Goal: Task Accomplishment & Management: Complete application form

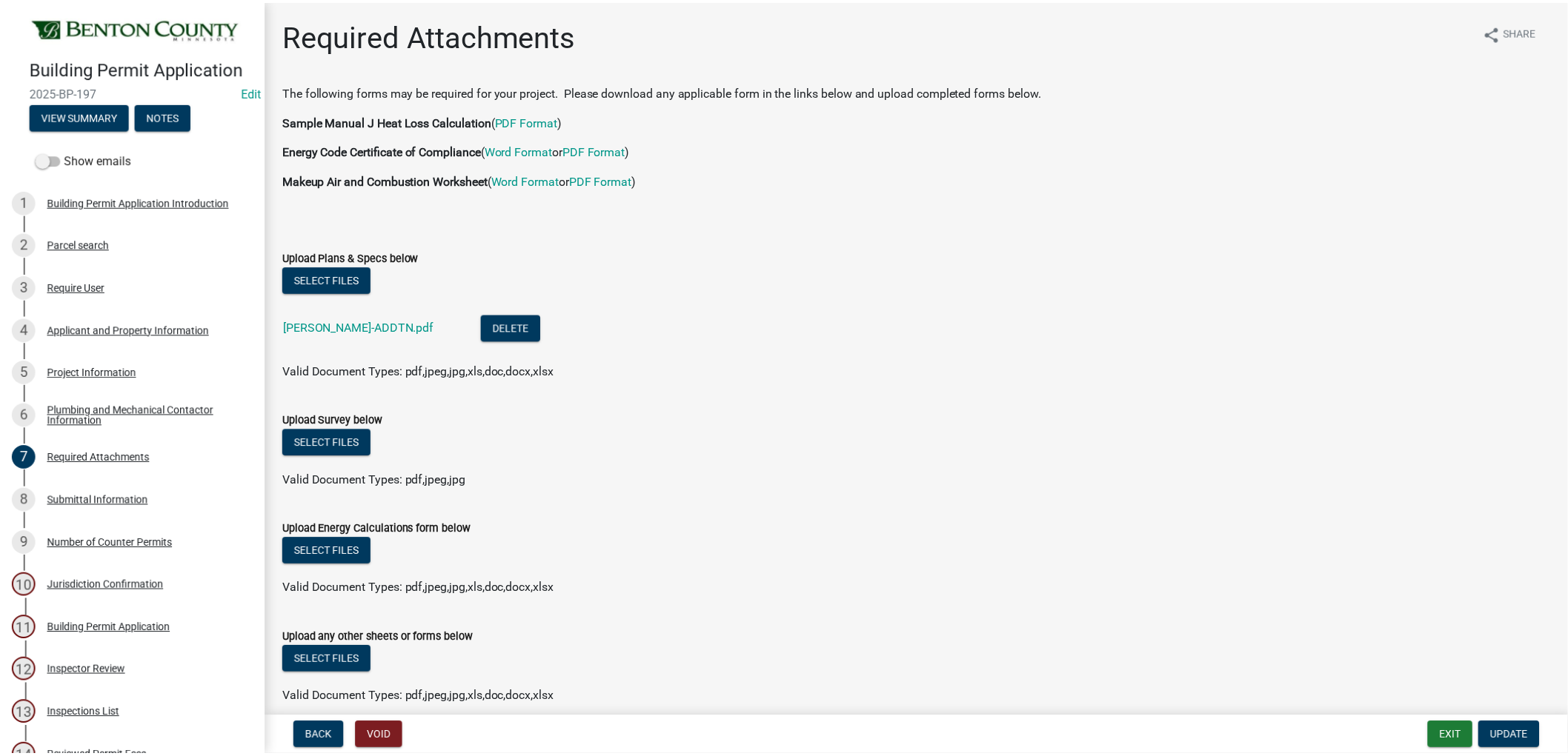
scroll to position [67, 0]
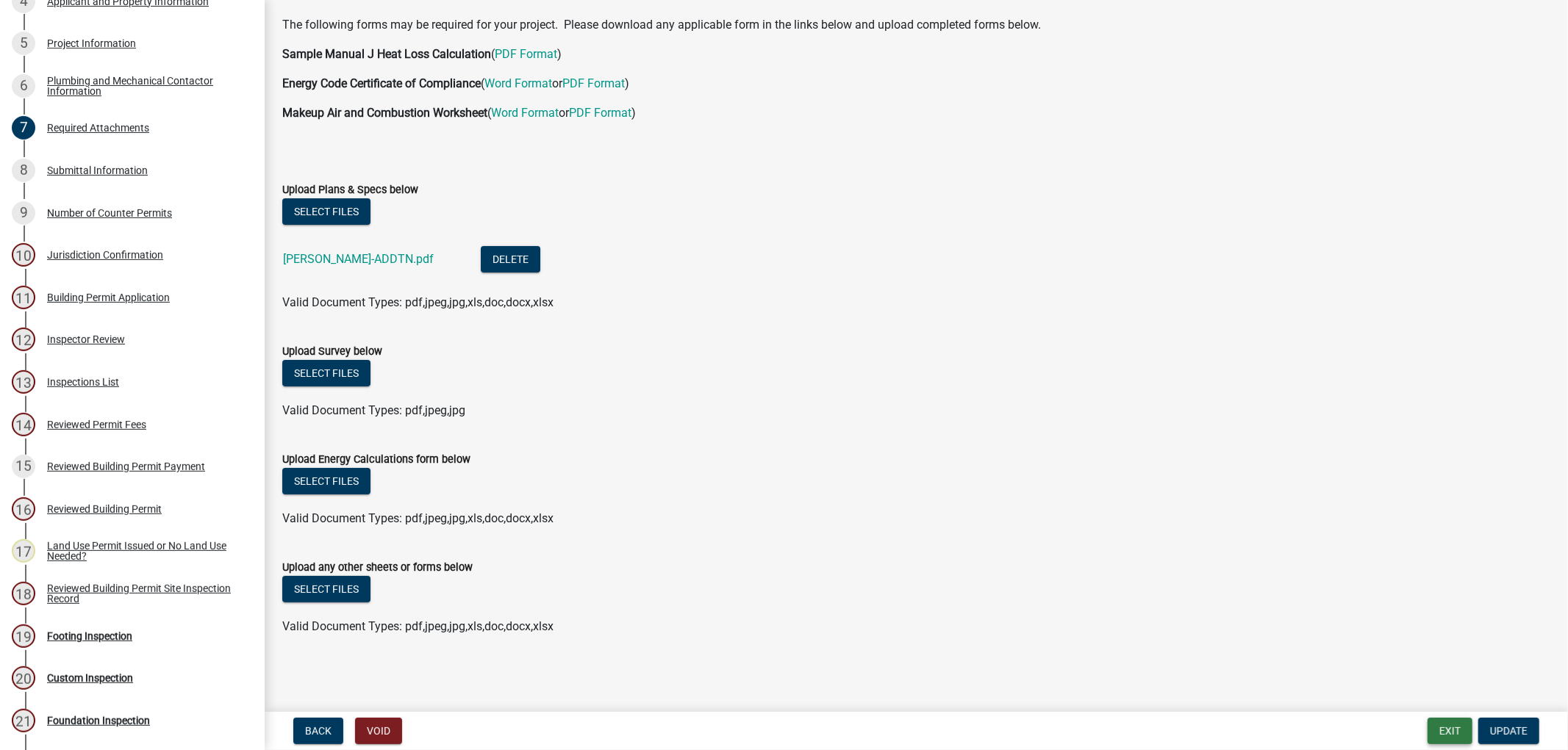
click at [1461, 729] on button "Exit" at bounding box center [1450, 731] width 45 height 26
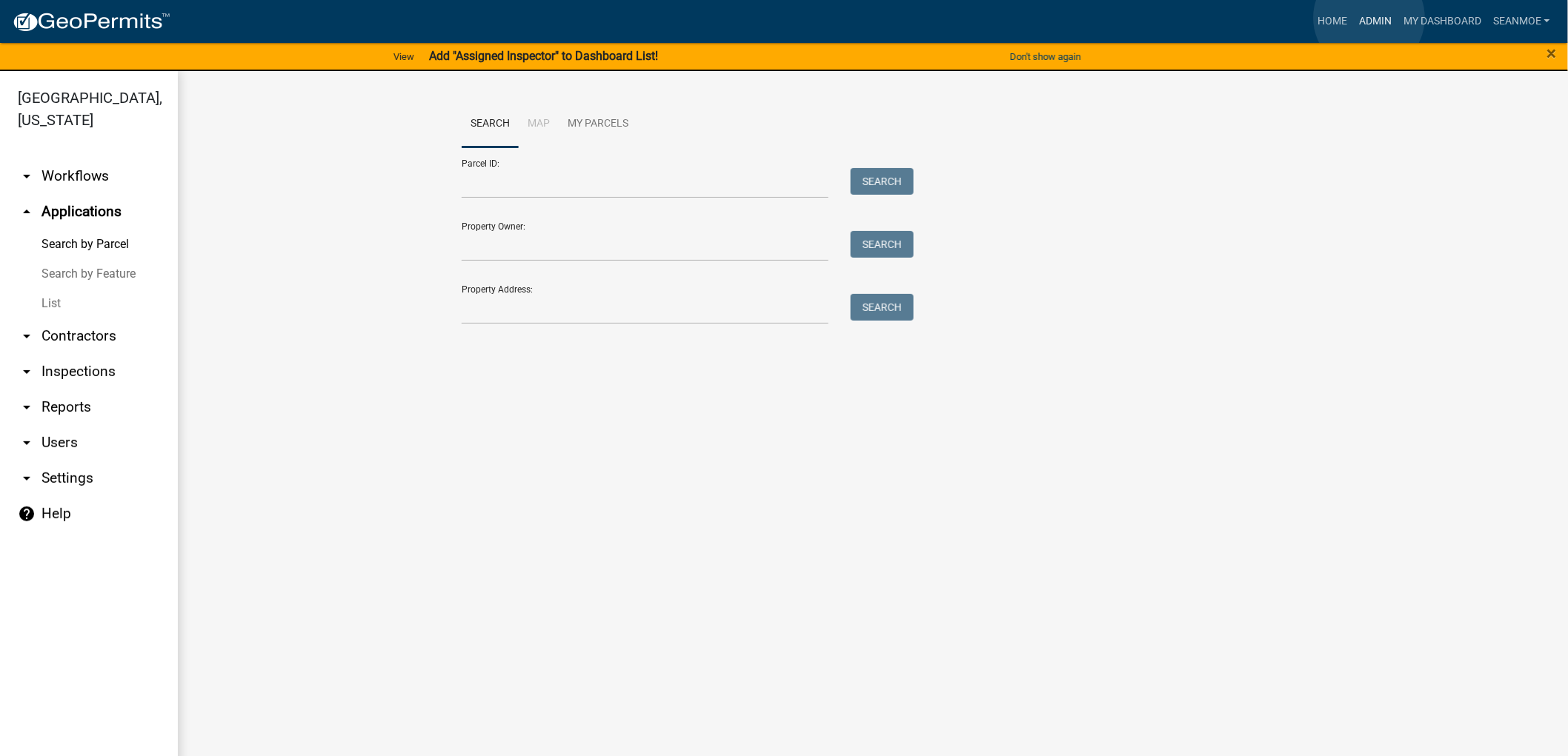
click at [1369, 18] on link "Admin" at bounding box center [1374, 22] width 44 height 28
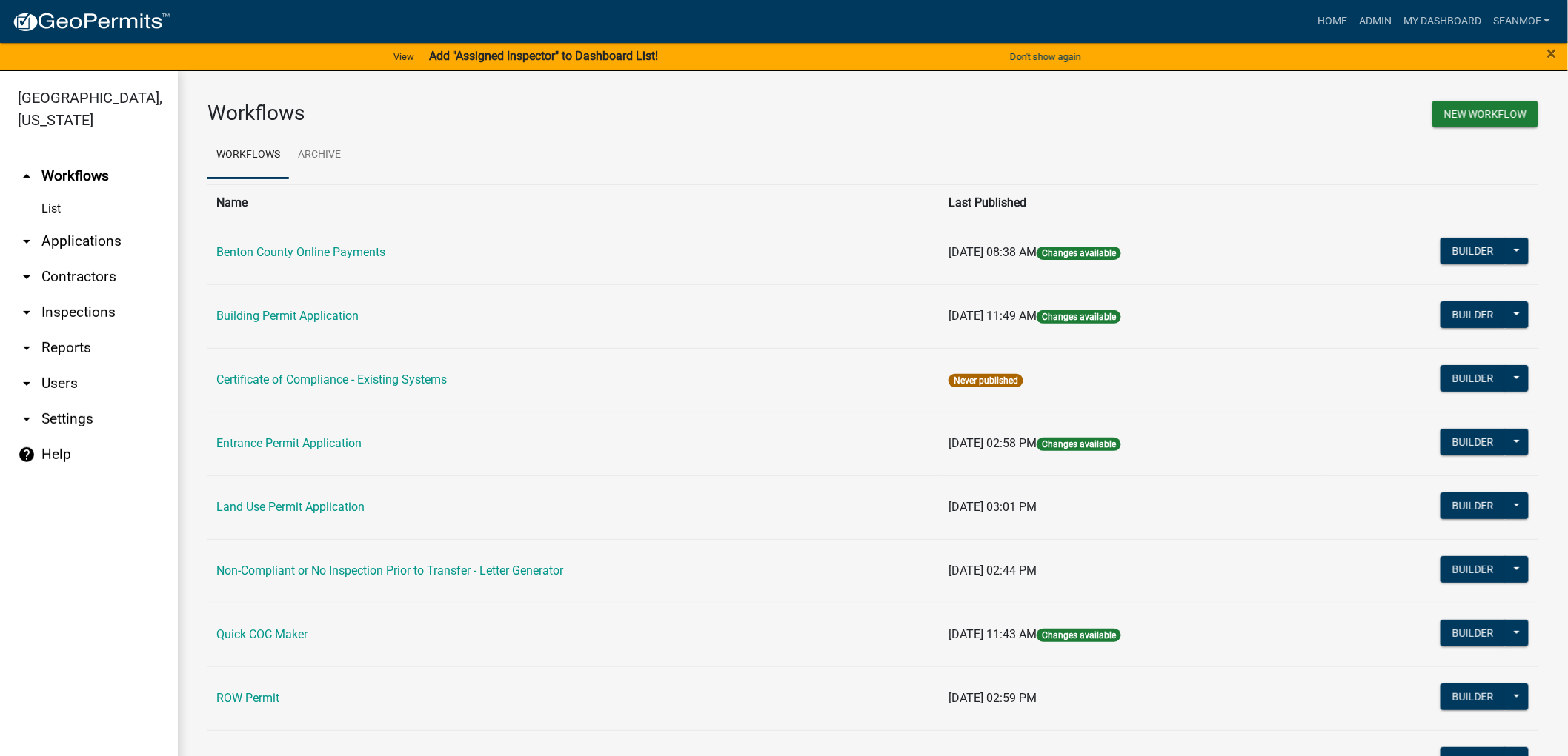
click at [101, 242] on link "arrow_drop_down Applications" at bounding box center [89, 242] width 178 height 36
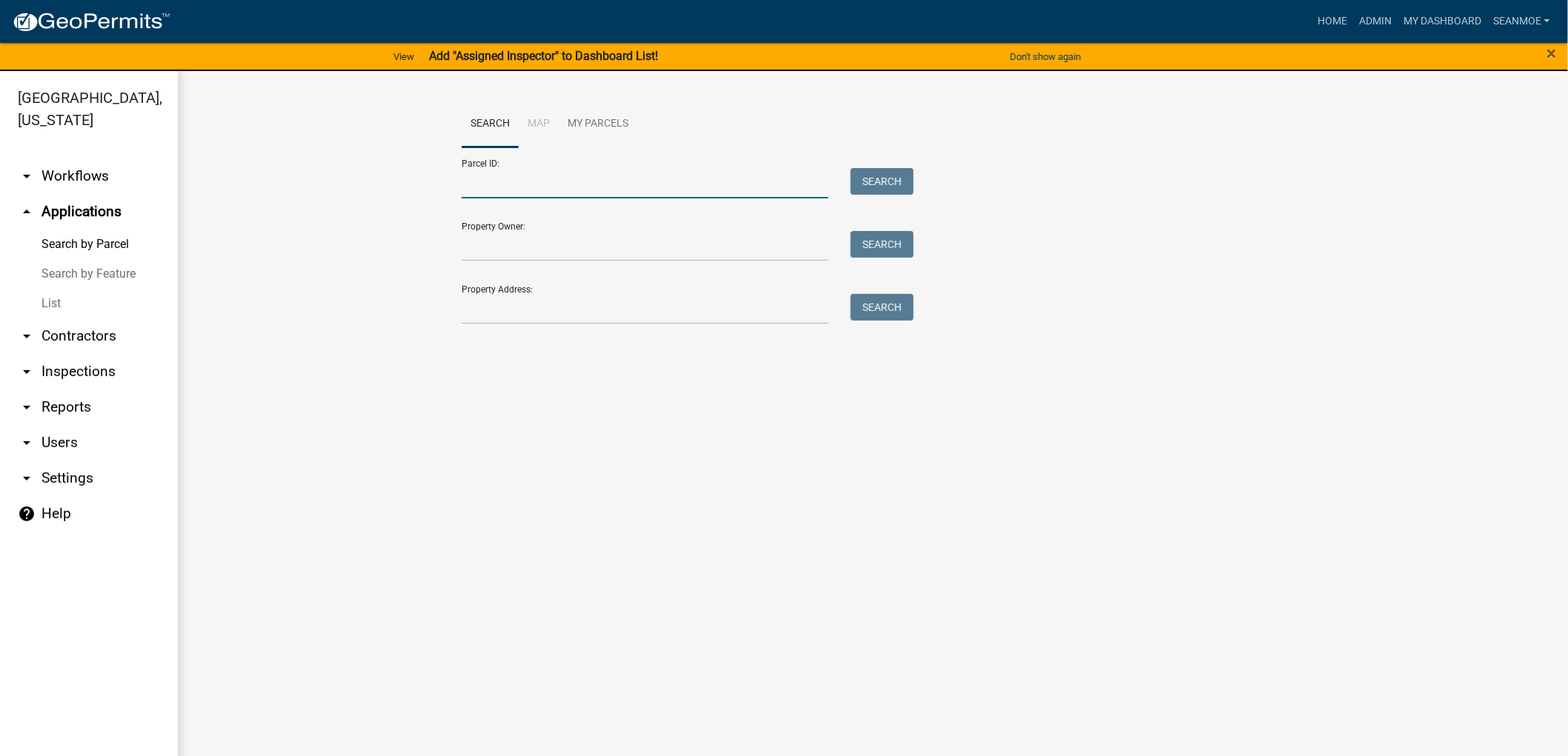
click at [497, 187] on input "Parcel ID:" at bounding box center [644, 184] width 366 height 30
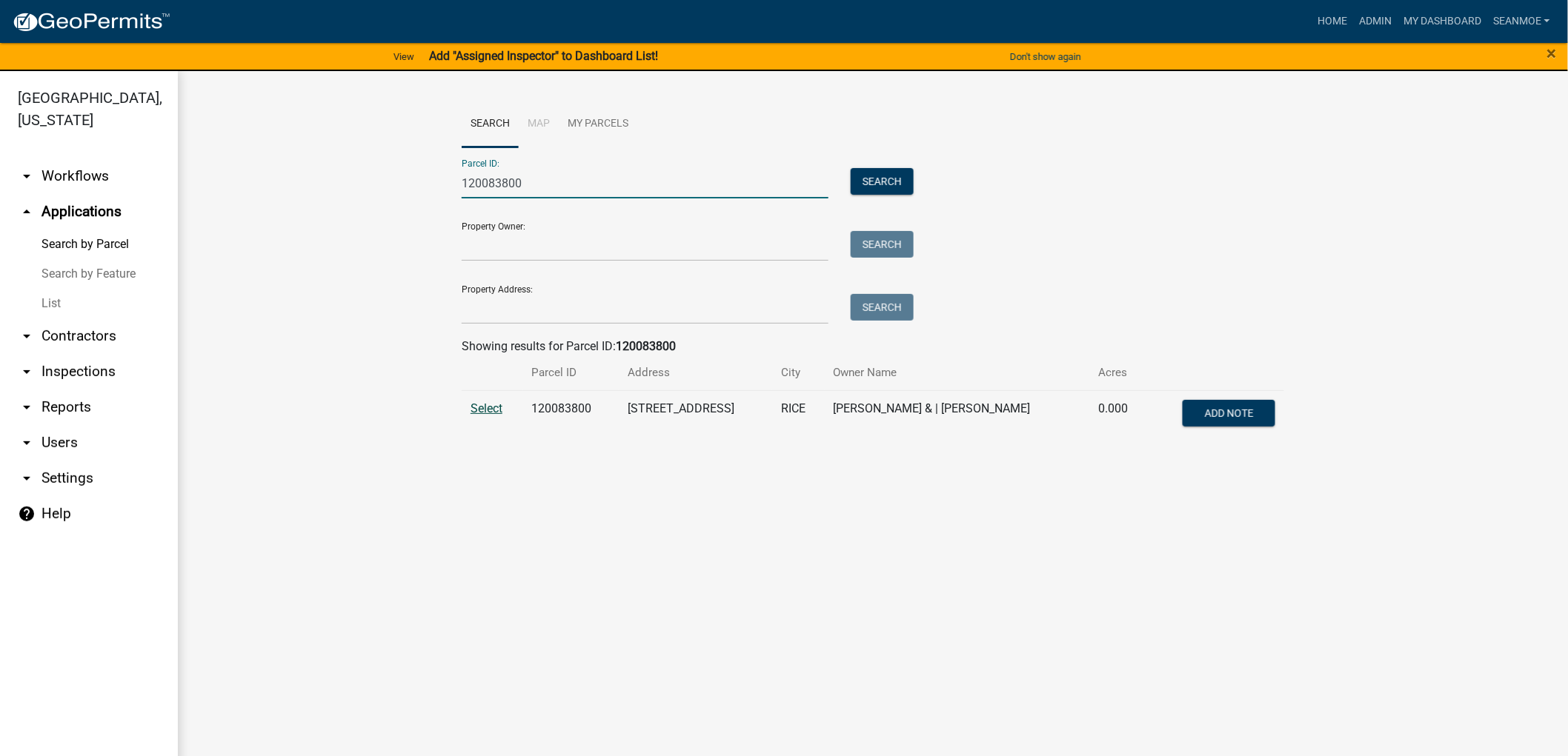
type input "120083800"
click at [476, 410] on span "Select" at bounding box center [487, 408] width 32 height 14
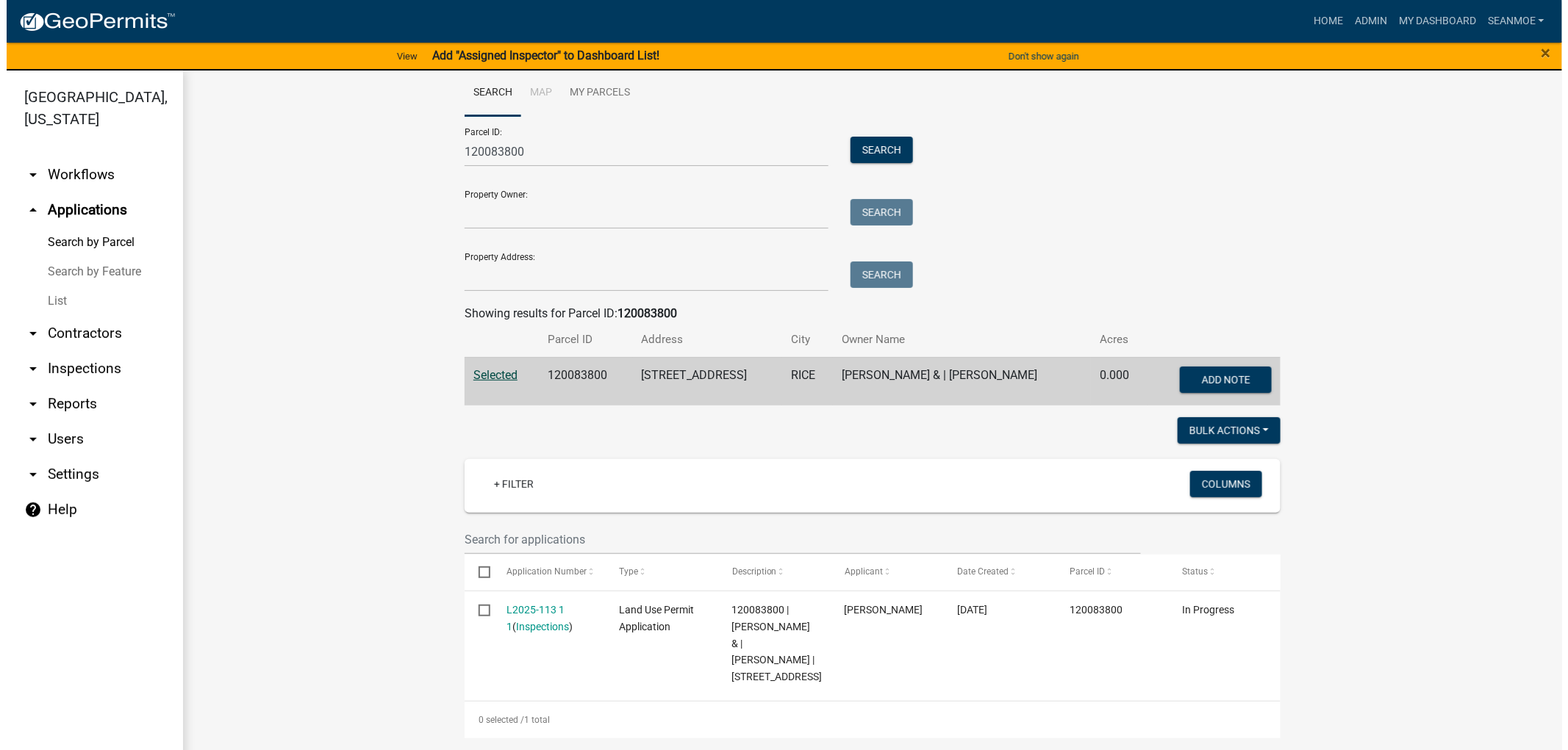
scroll to position [64, 0]
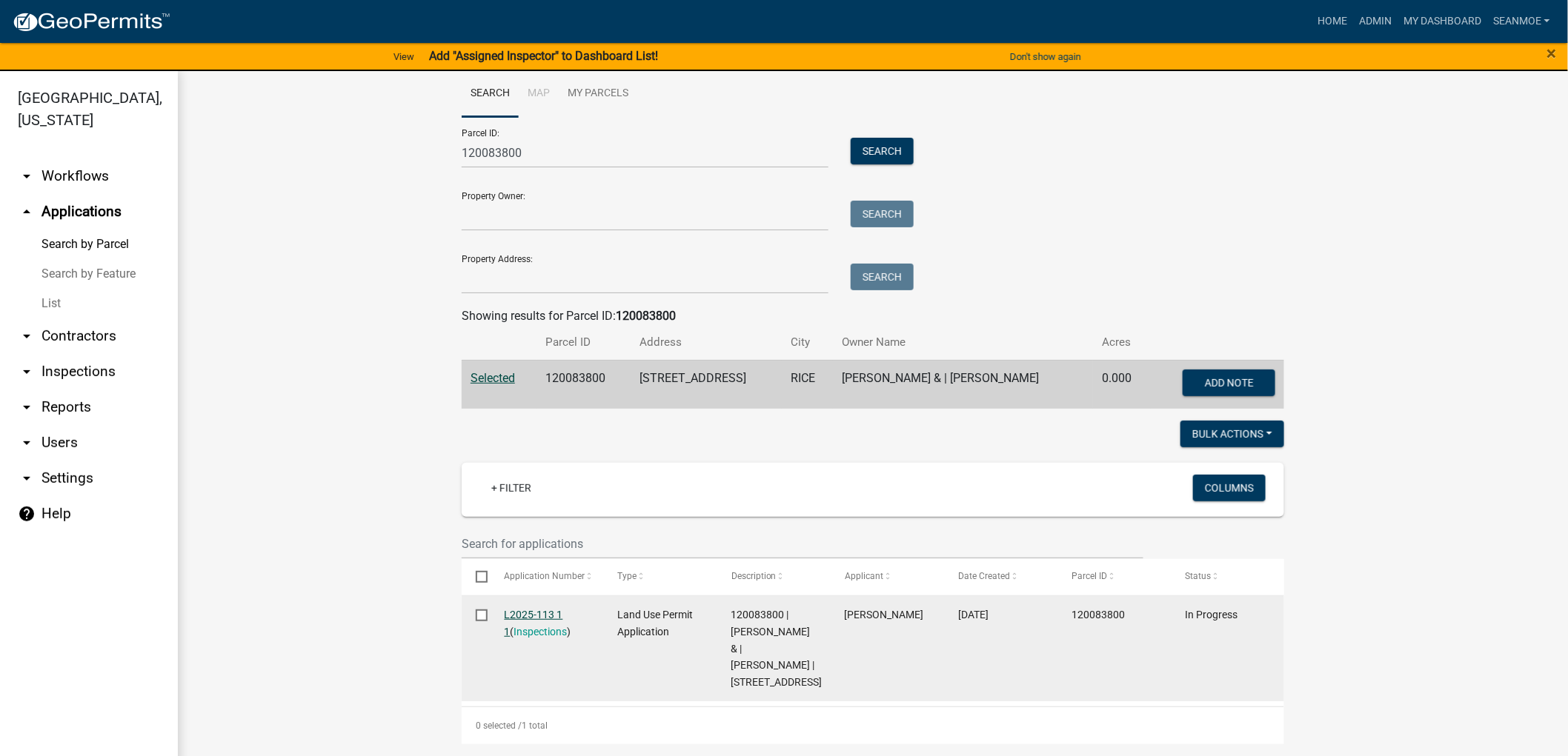
click at [525, 609] on link "L2025-113 1 1" at bounding box center [534, 623] width 58 height 29
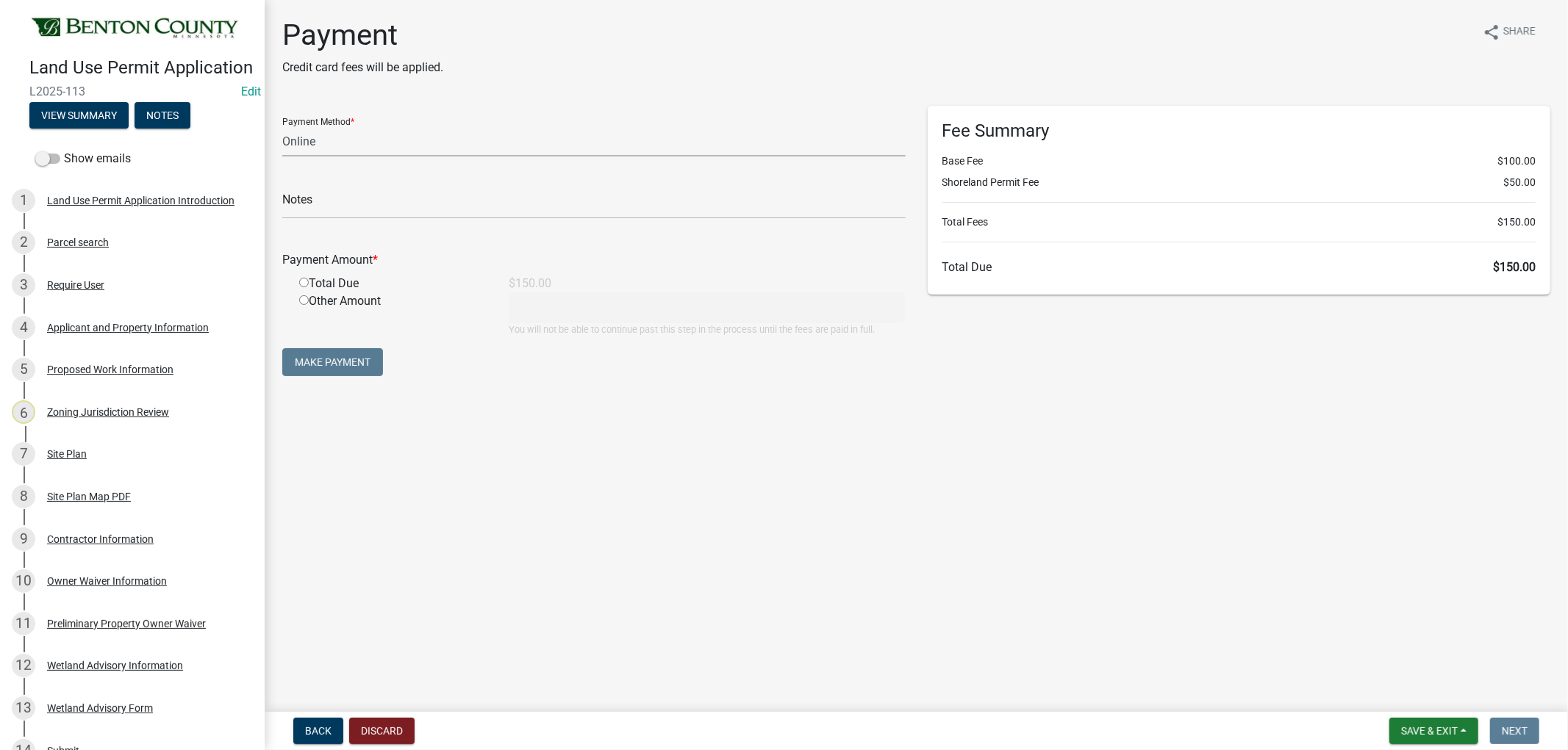
click at [302, 141] on select "Credit Card POS Check Cash Online" at bounding box center [593, 141] width 623 height 30
select select "1: 0"
click at [282, 126] on select "Credit Card POS Check Cash Online" at bounding box center [593, 141] width 623 height 30
click at [355, 202] on input "text" at bounding box center [593, 204] width 623 height 30
type input "11077"
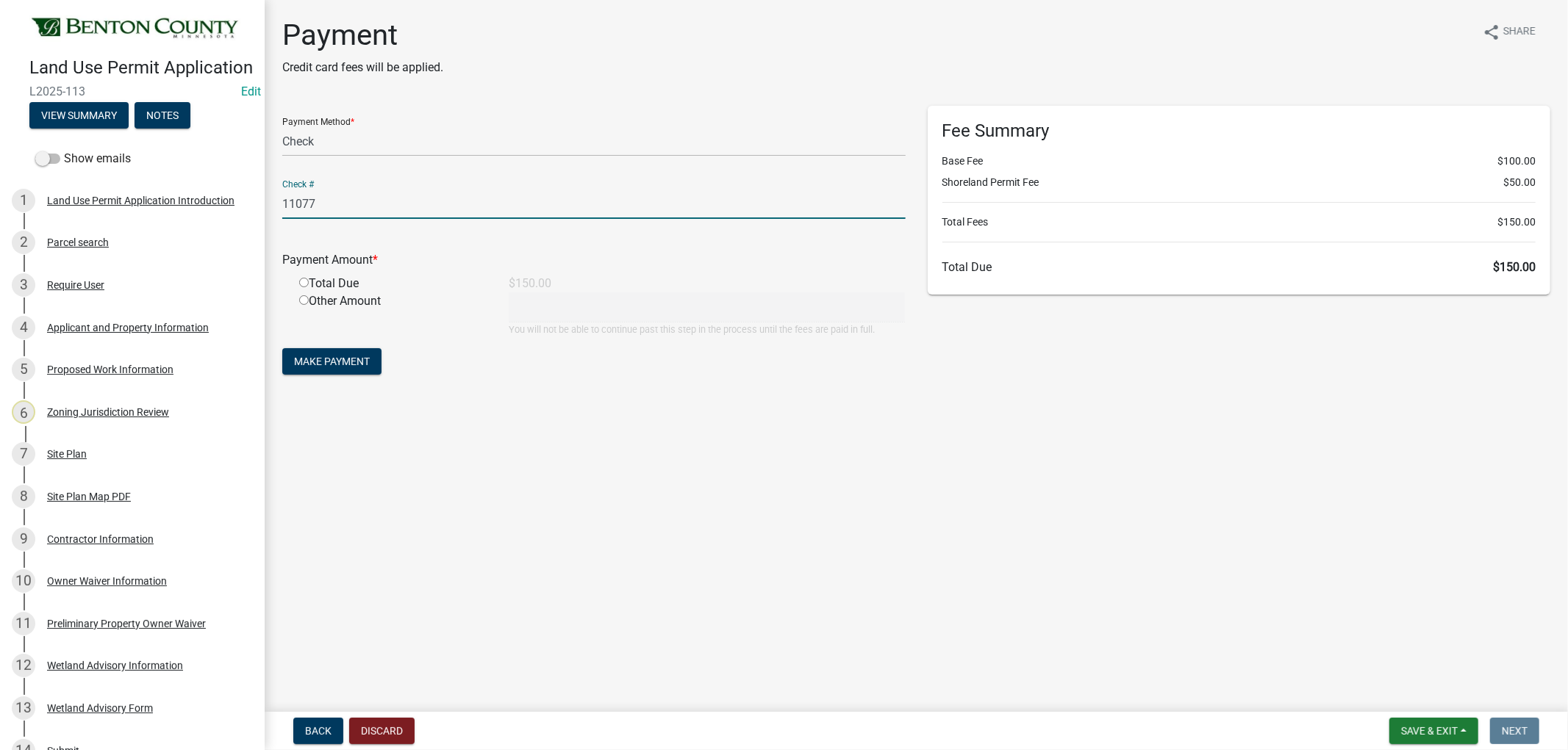
click at [304, 281] on input "radio" at bounding box center [304, 282] width 9 height 9
radio input "true"
type input "150"
click at [325, 361] on span "Make Payment" at bounding box center [332, 361] width 76 height 12
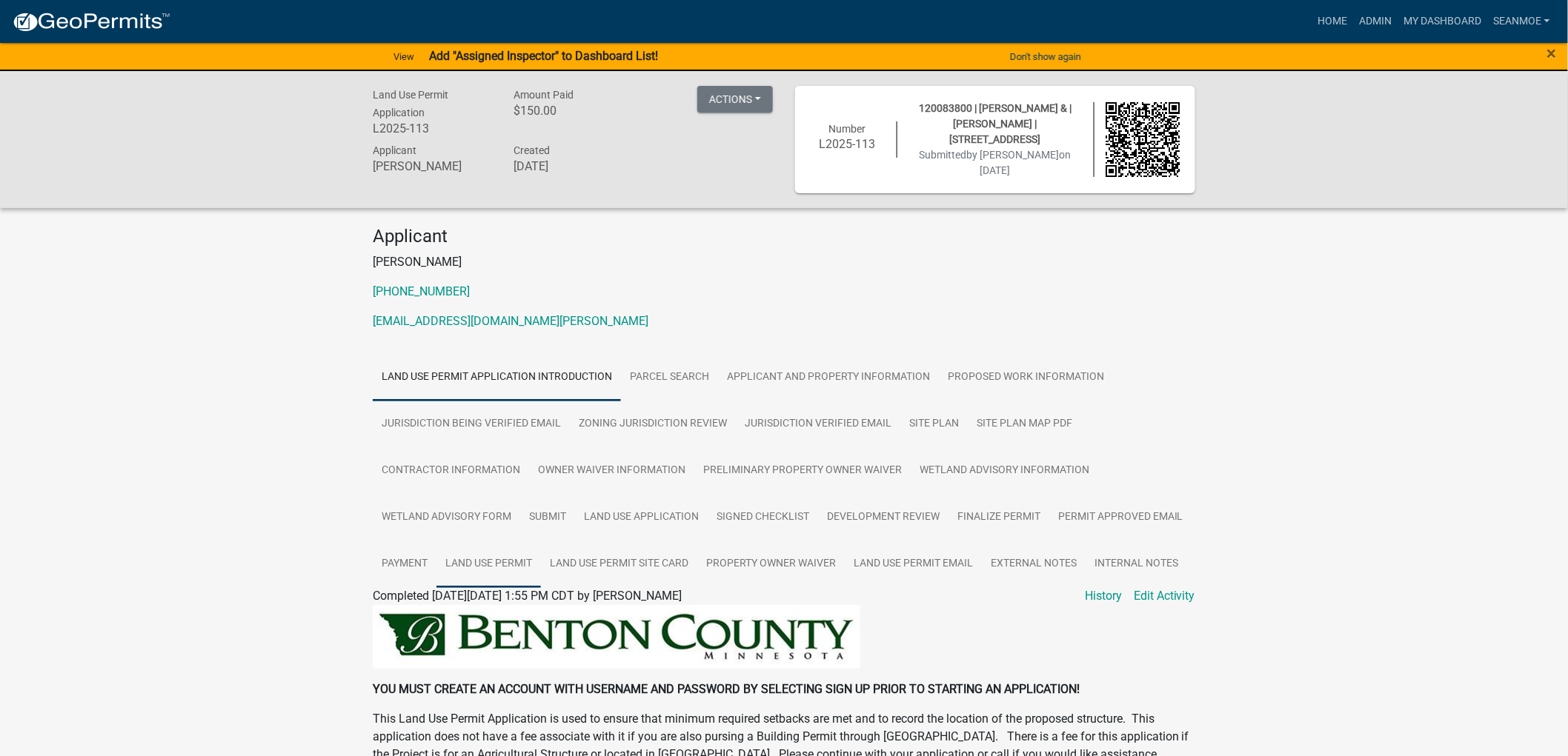
click at [517, 559] on link "Land Use Permit" at bounding box center [488, 564] width 105 height 47
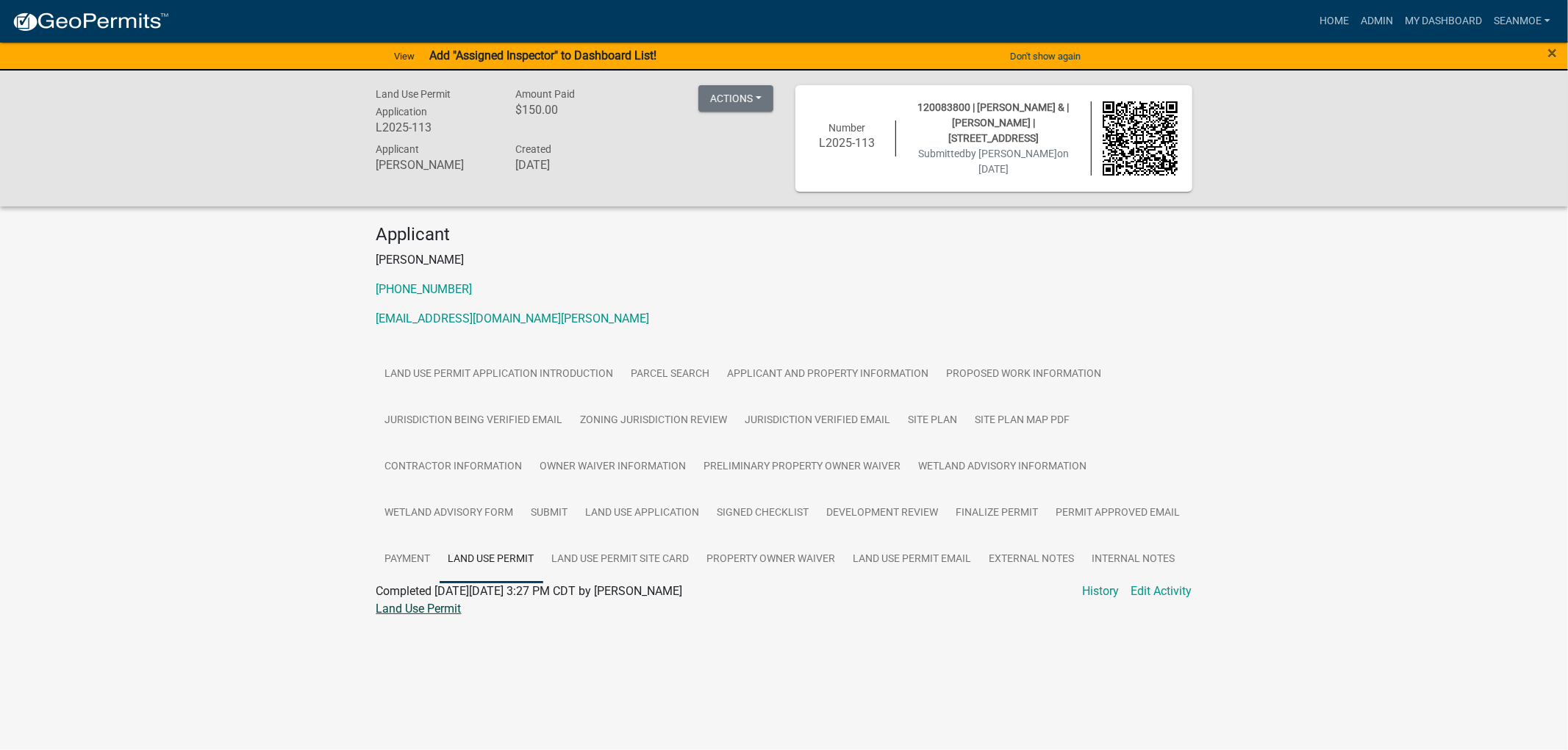
click at [447, 603] on link "Land Use Permit" at bounding box center [419, 608] width 85 height 14
click at [616, 553] on link "Land Use Permit Site Card" at bounding box center [620, 559] width 155 height 47
click at [478, 606] on link "Land Use Permit Site Card" at bounding box center [444, 608] width 135 height 14
